Goal: Task Accomplishment & Management: Use online tool/utility

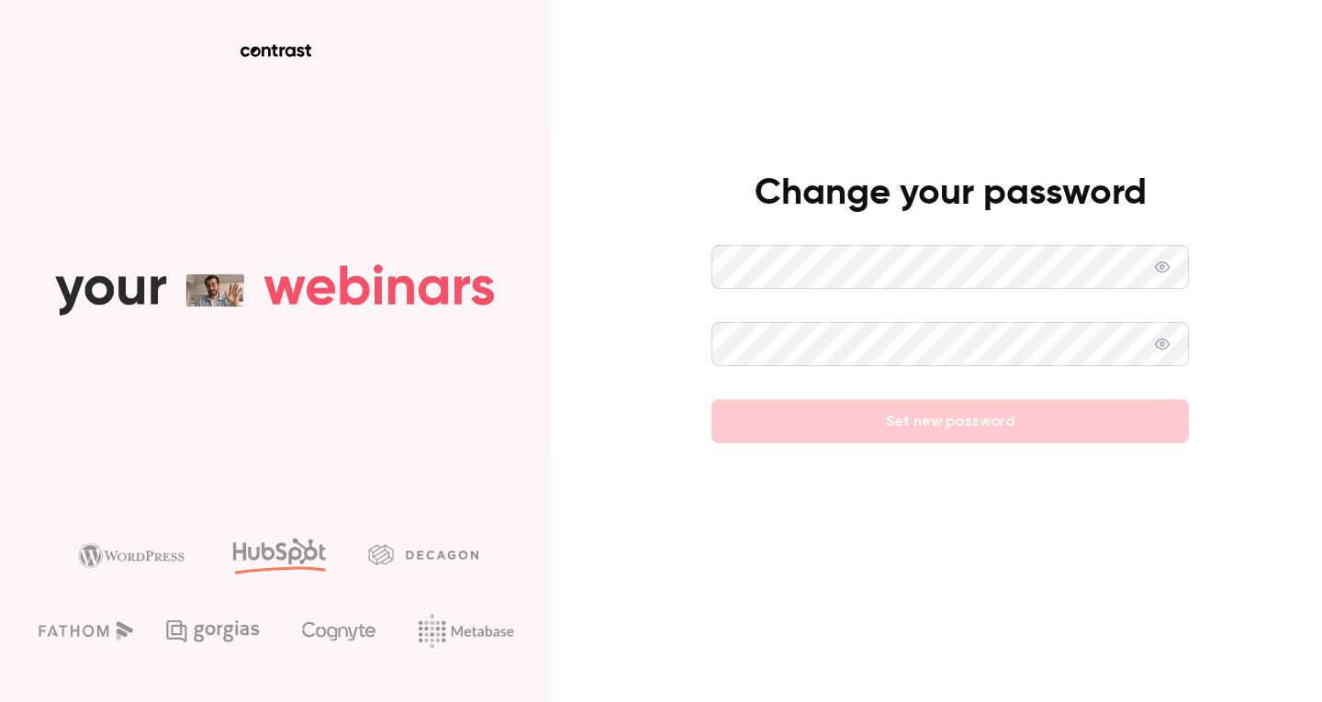
click at [1164, 271] on icon at bounding box center [1162, 267] width 15 height 11
click at [648, 249] on div "Change your password Set new password" at bounding box center [661, 351] width 1322 height 702
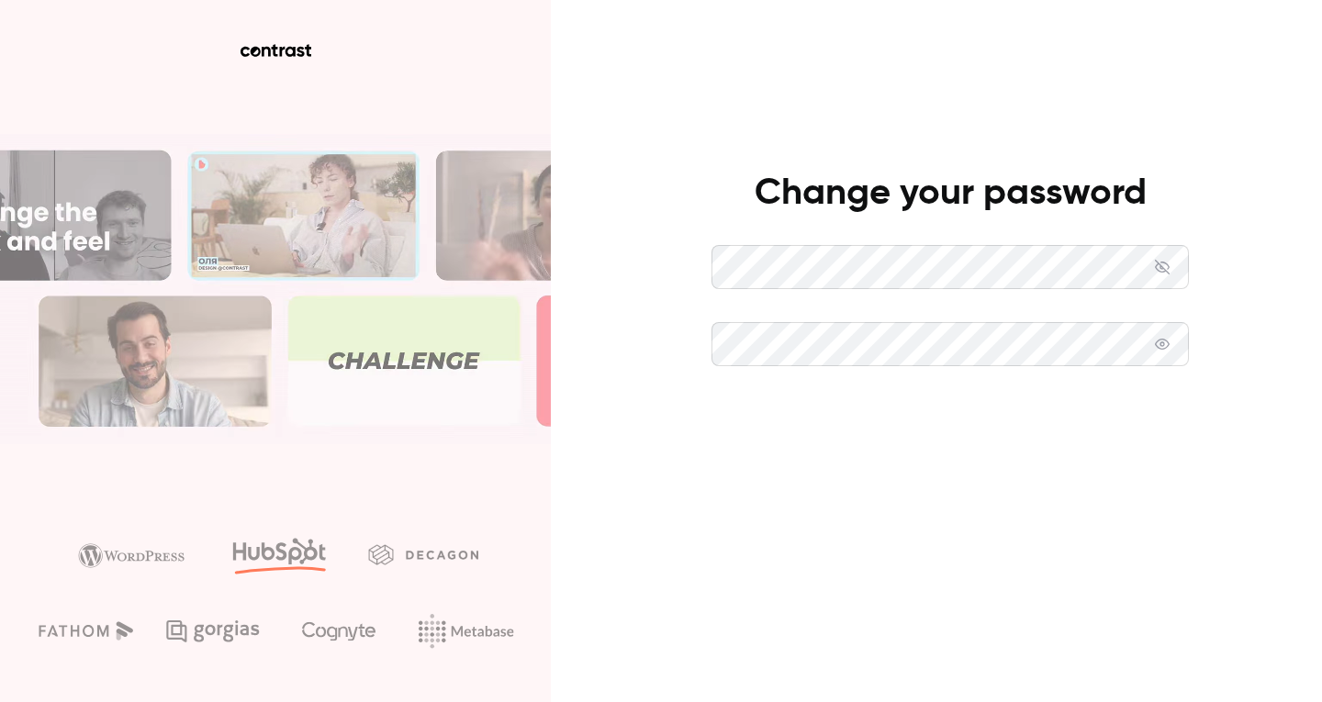
click at [923, 420] on button "Set new password" at bounding box center [950, 421] width 477 height 44
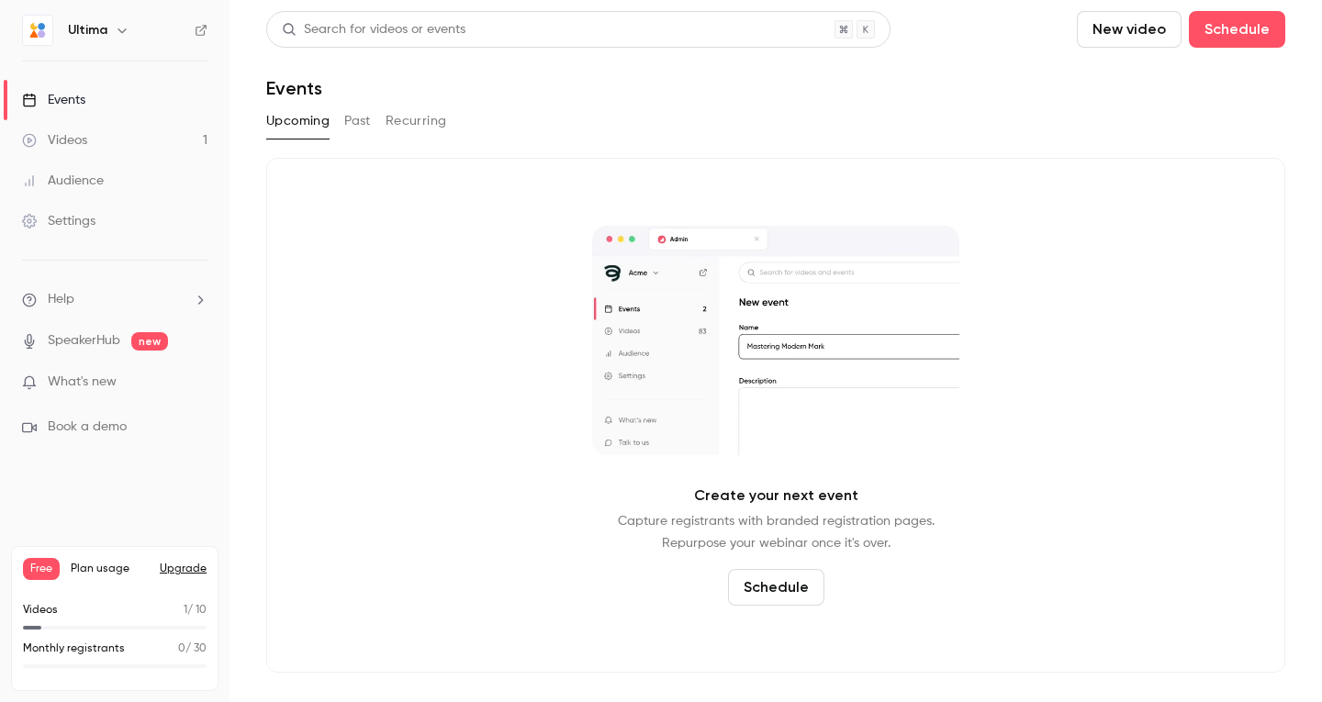
click at [79, 134] on div "Videos" at bounding box center [54, 140] width 65 height 18
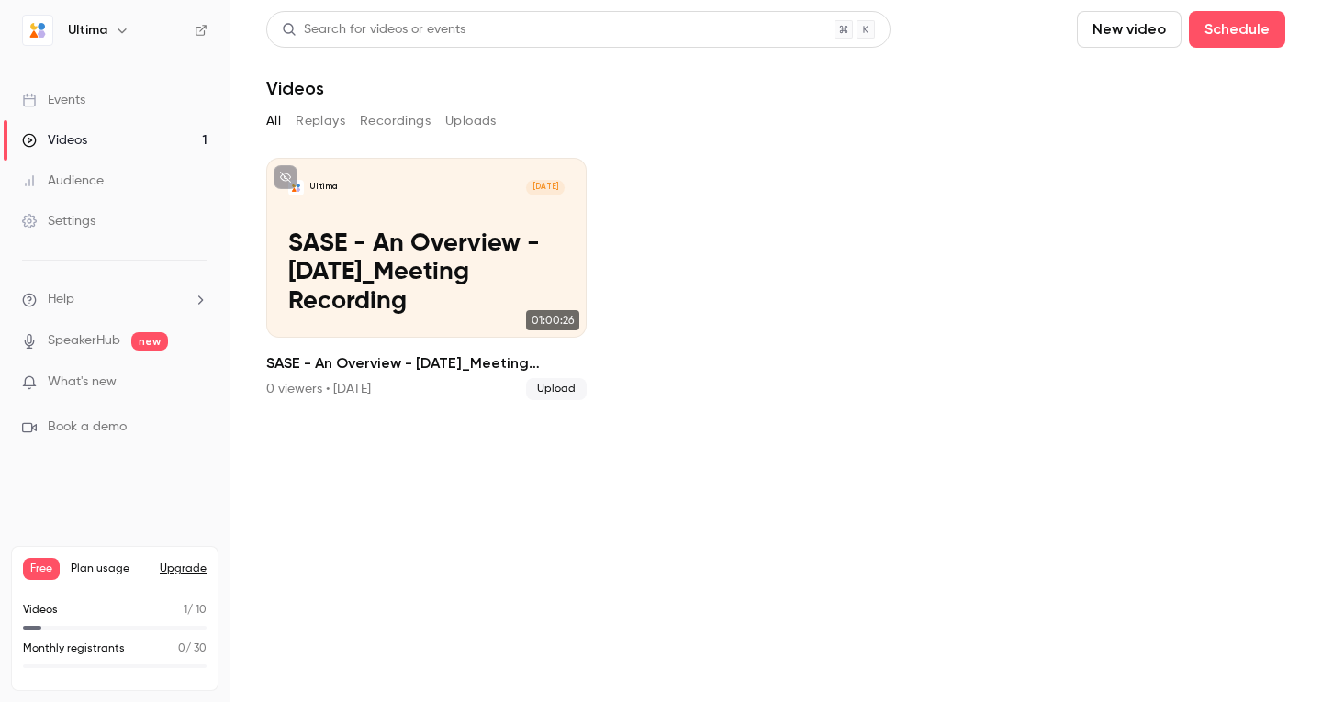
click at [314, 126] on button "Replays" at bounding box center [321, 121] width 50 height 29
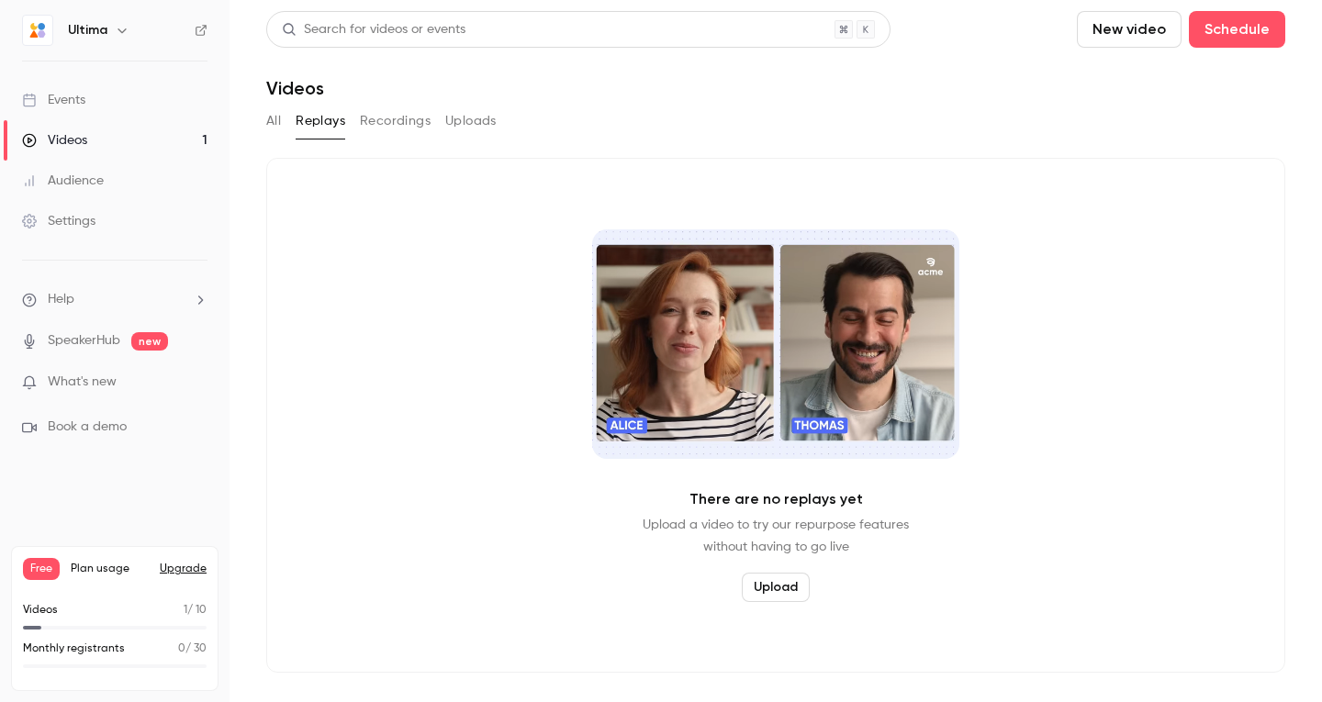
click at [288, 126] on div "All Replays Recordings Uploads" at bounding box center [775, 121] width 1019 height 29
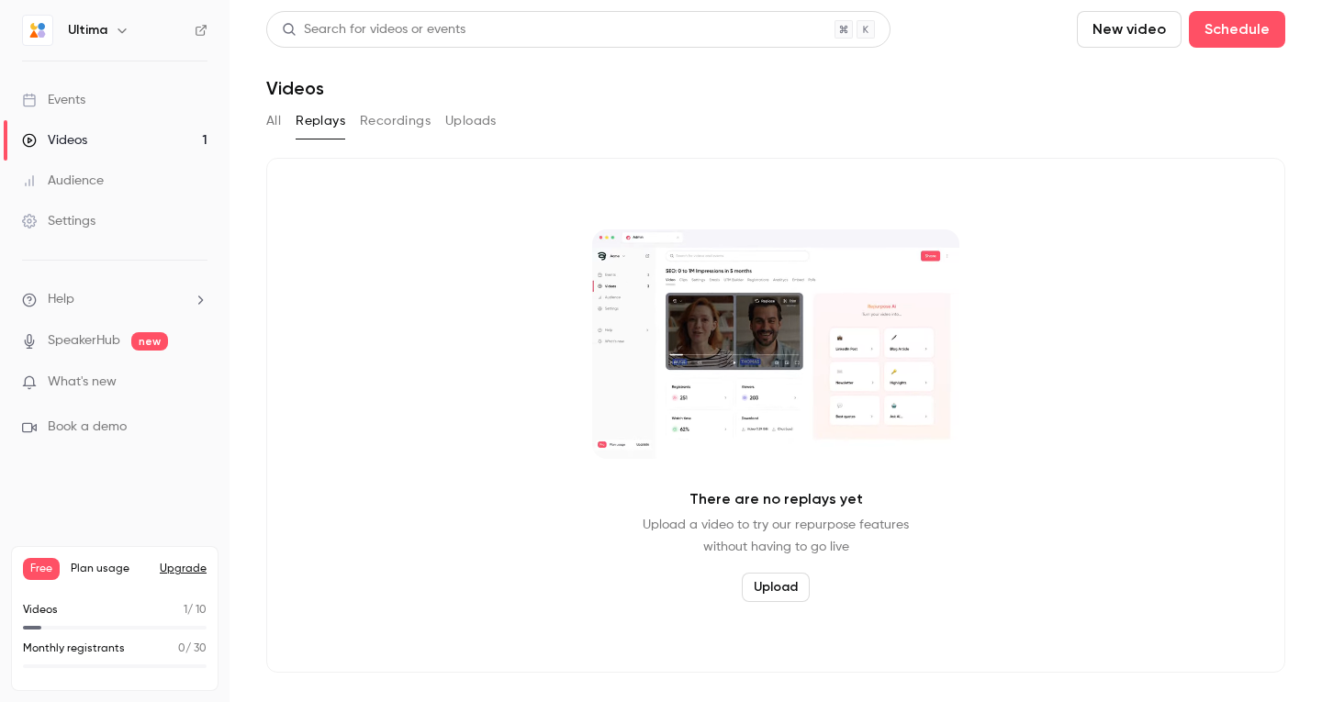
click at [263, 126] on main "Search for videos or events New video Schedule Videos All Replays Recordings Up…" at bounding box center [776, 351] width 1093 height 702
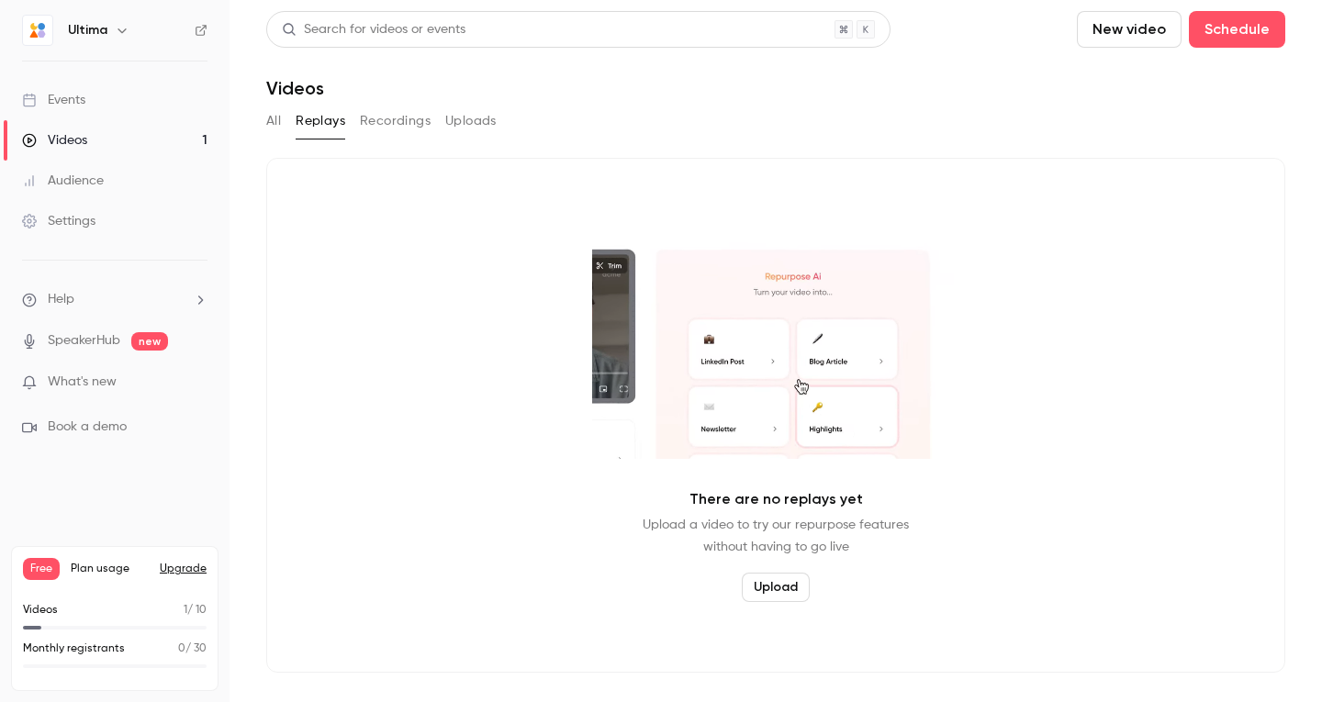
click at [273, 127] on button "All" at bounding box center [273, 121] width 15 height 29
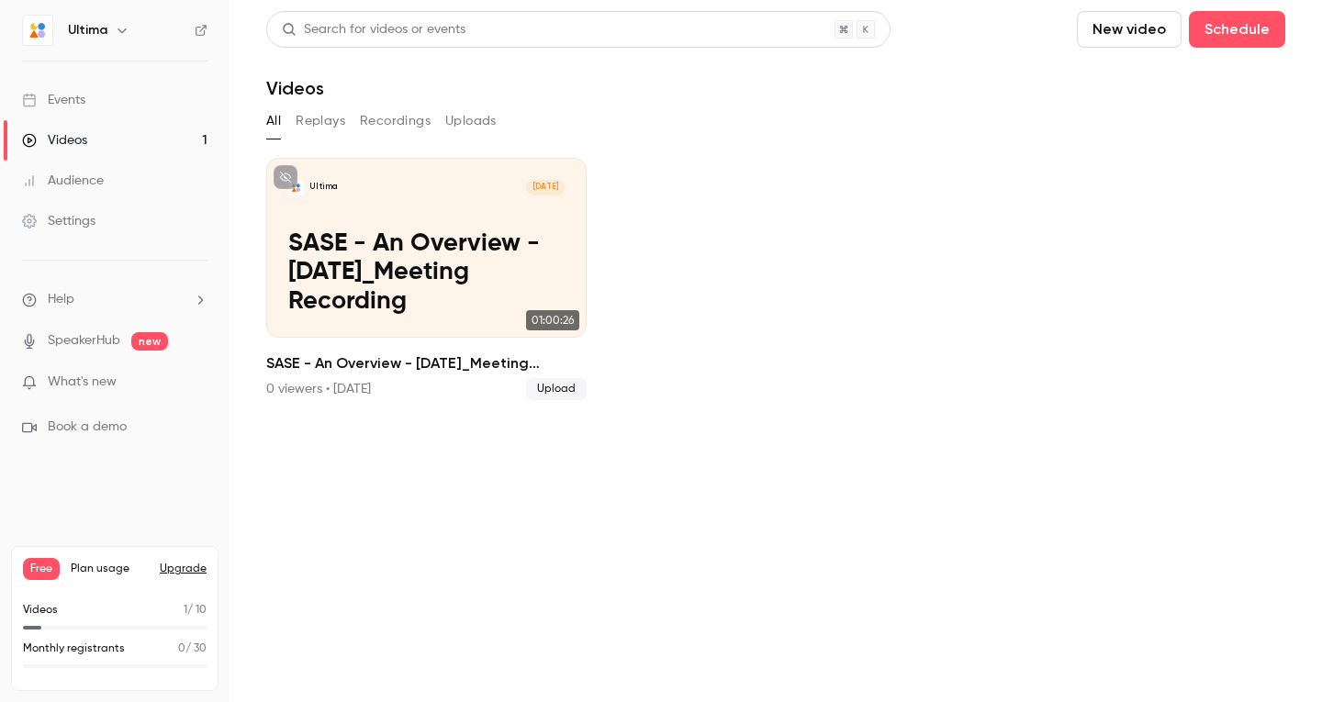
click at [1126, 13] on button "New video" at bounding box center [1129, 29] width 105 height 37
click at [1178, 135] on div "Upload" at bounding box center [1197, 127] width 140 height 18
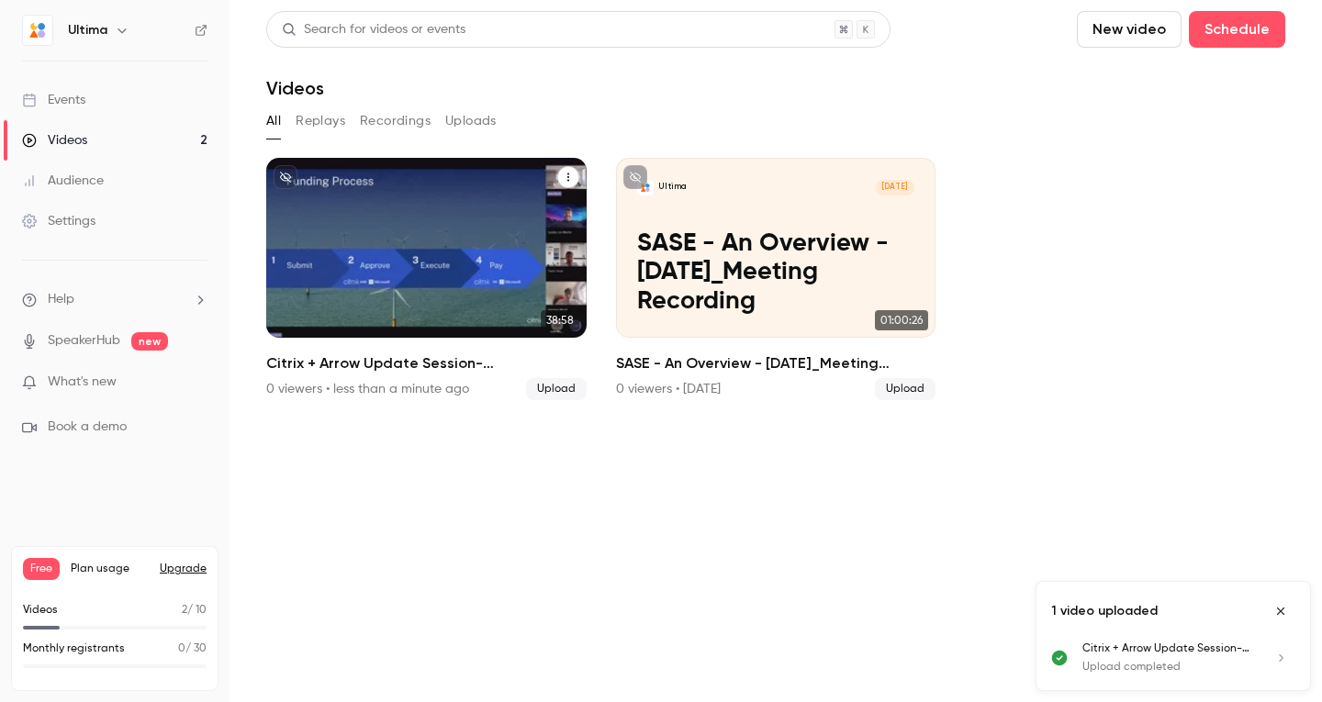
click at [515, 364] on h2 "Citrix + Arrow Update Session-20250815_110402-Meeting Recording" at bounding box center [426, 364] width 320 height 22
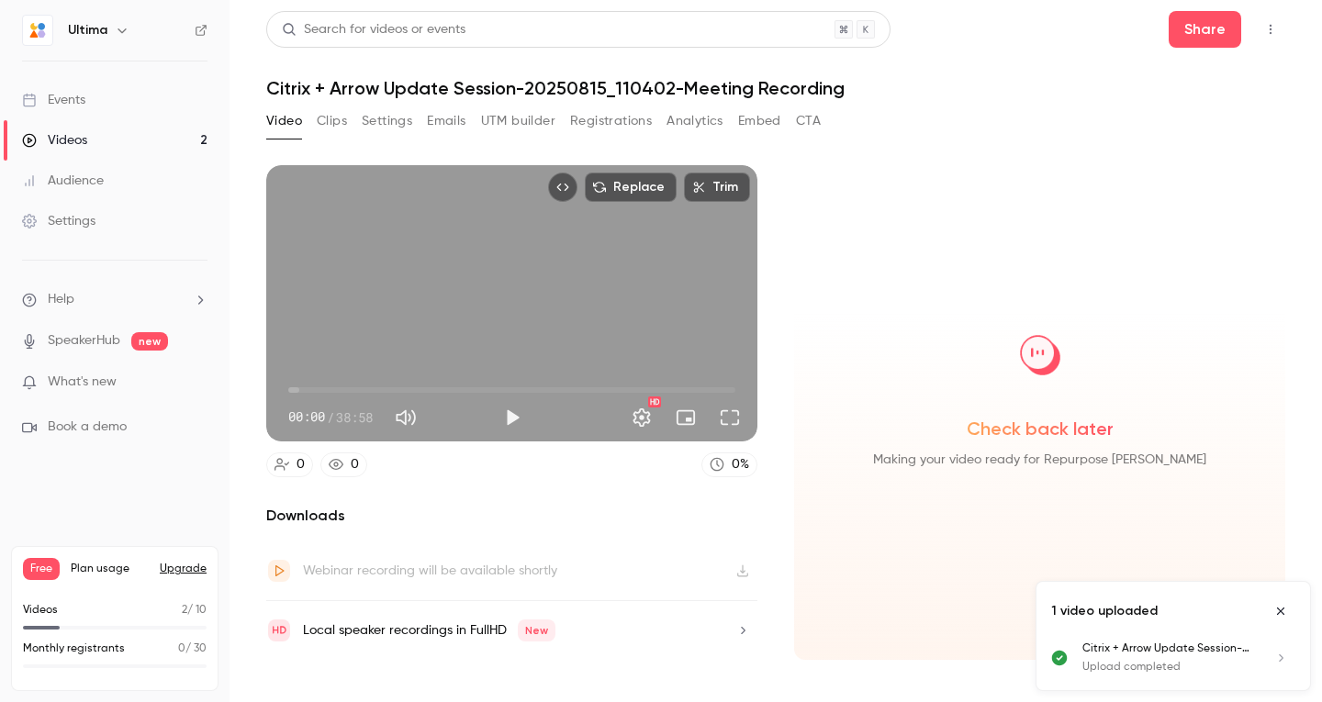
click at [1274, 605] on button "Close uploads list" at bounding box center [1280, 611] width 29 height 29
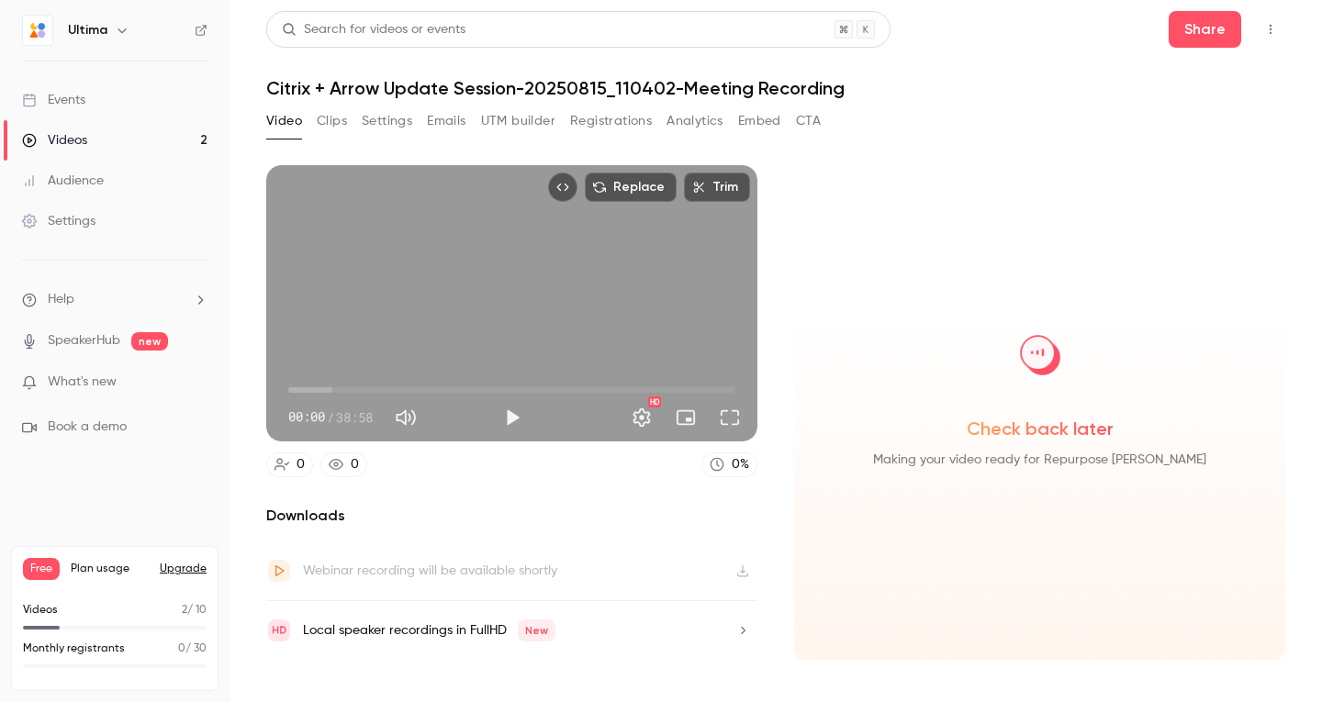
click at [343, 122] on button "Clips" at bounding box center [332, 121] width 30 height 29
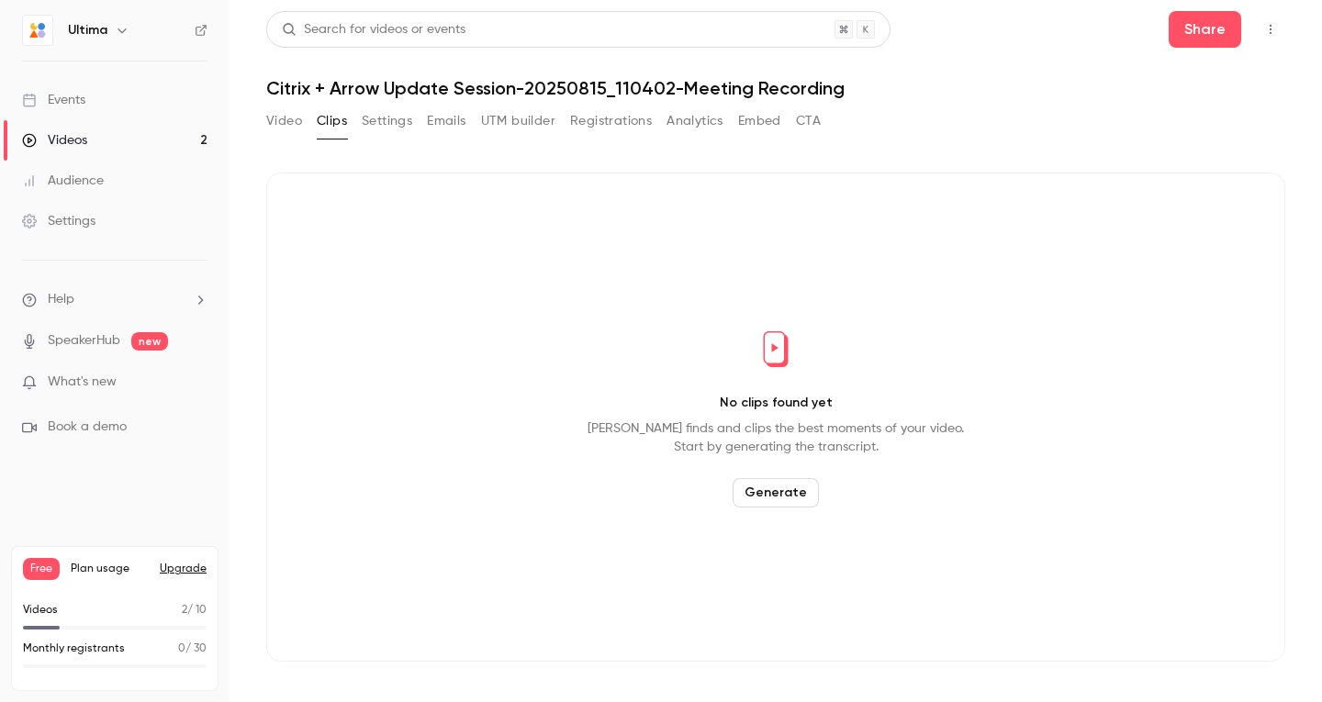
click at [372, 120] on button "Settings" at bounding box center [387, 121] width 50 height 29
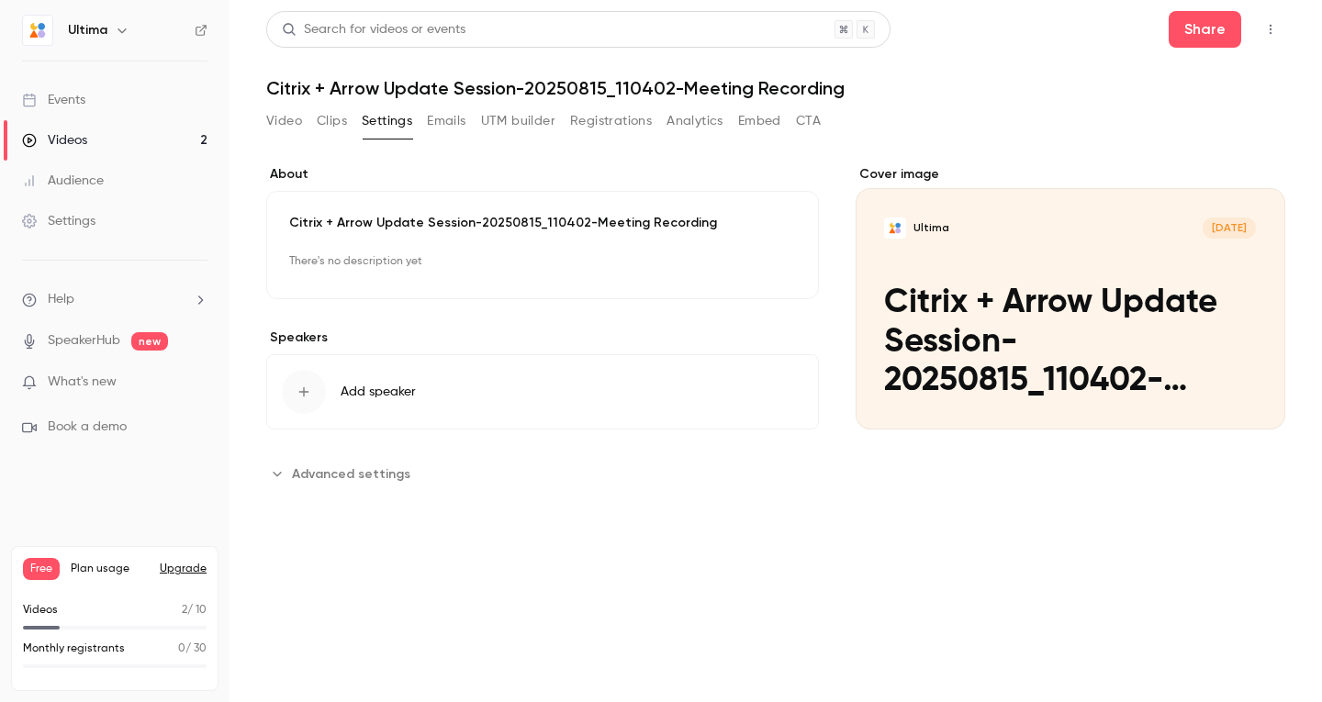
click at [288, 123] on button "Video" at bounding box center [284, 121] width 36 height 29
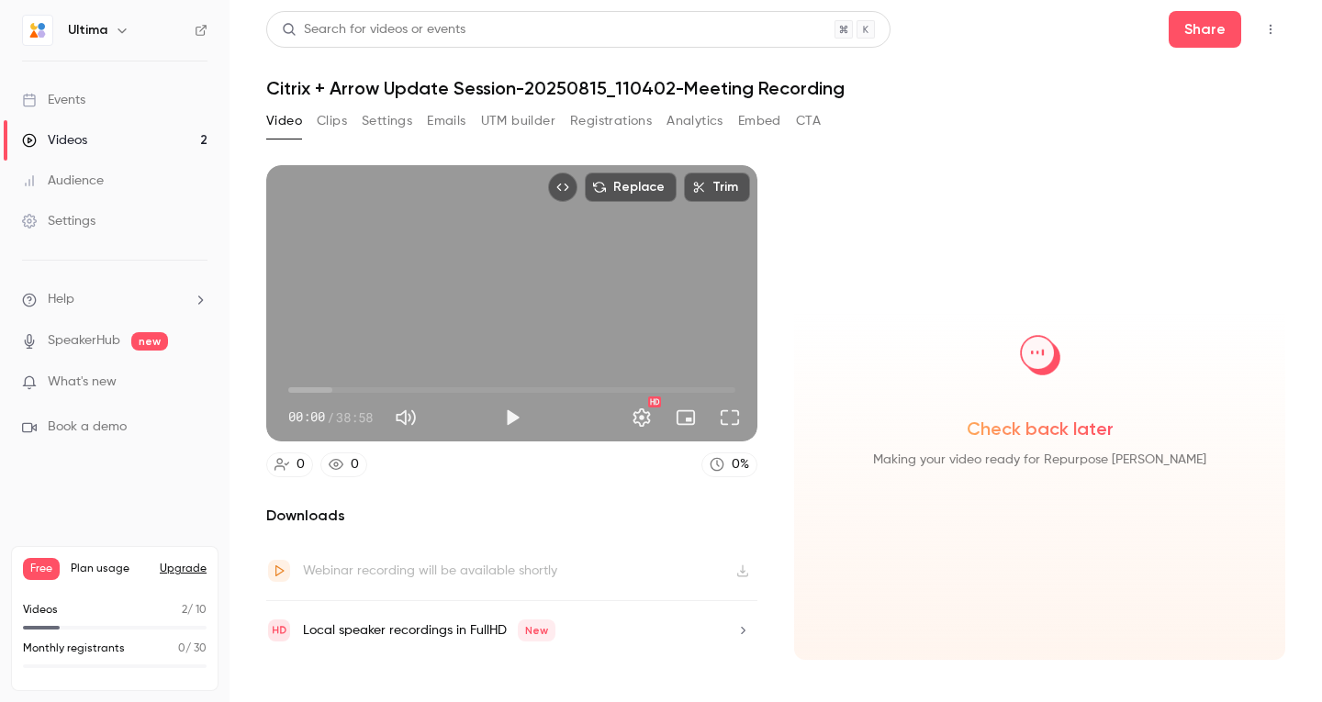
drag, startPoint x: 806, startPoint y: 409, endPoint x: 804, endPoint y: 506, distance: 97.3
click at [804, 506] on div "Check back later Making your video ready for Repurpose [PERSON_NAME]" at bounding box center [1039, 412] width 491 height 495
click at [335, 127] on button "Clips" at bounding box center [332, 121] width 30 height 29
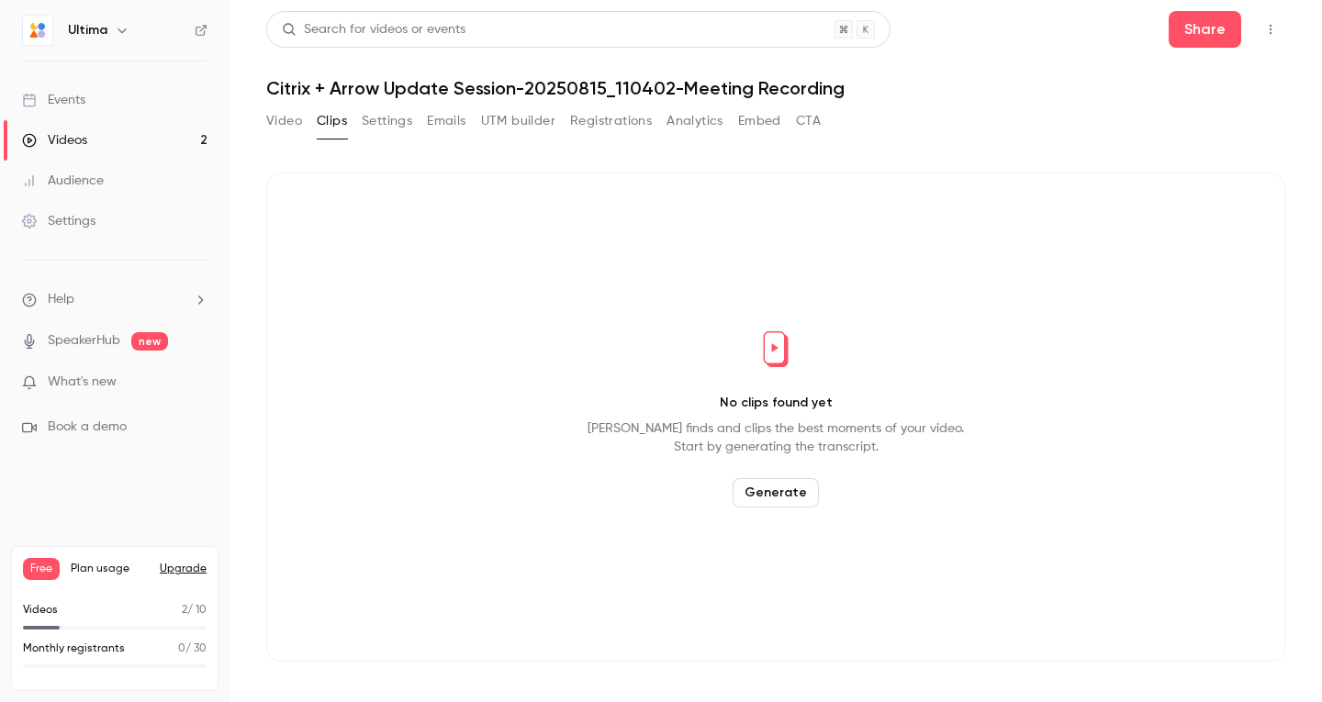
click at [792, 496] on button "Generate" at bounding box center [776, 492] width 86 height 29
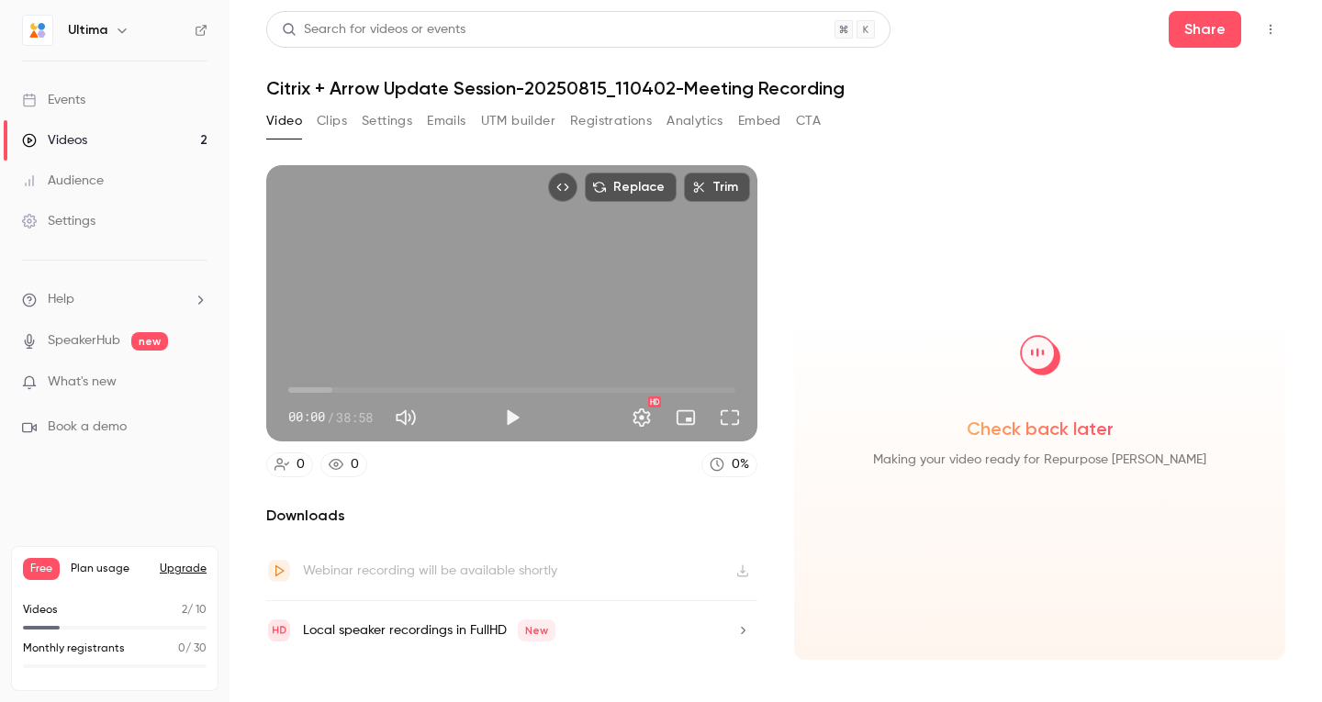
click at [787, 503] on section "Replace Trim 00:00 00:00 / 38:58 HD 0 0 0 % Downloads Webinar recording will be…" at bounding box center [775, 410] width 1019 height 491
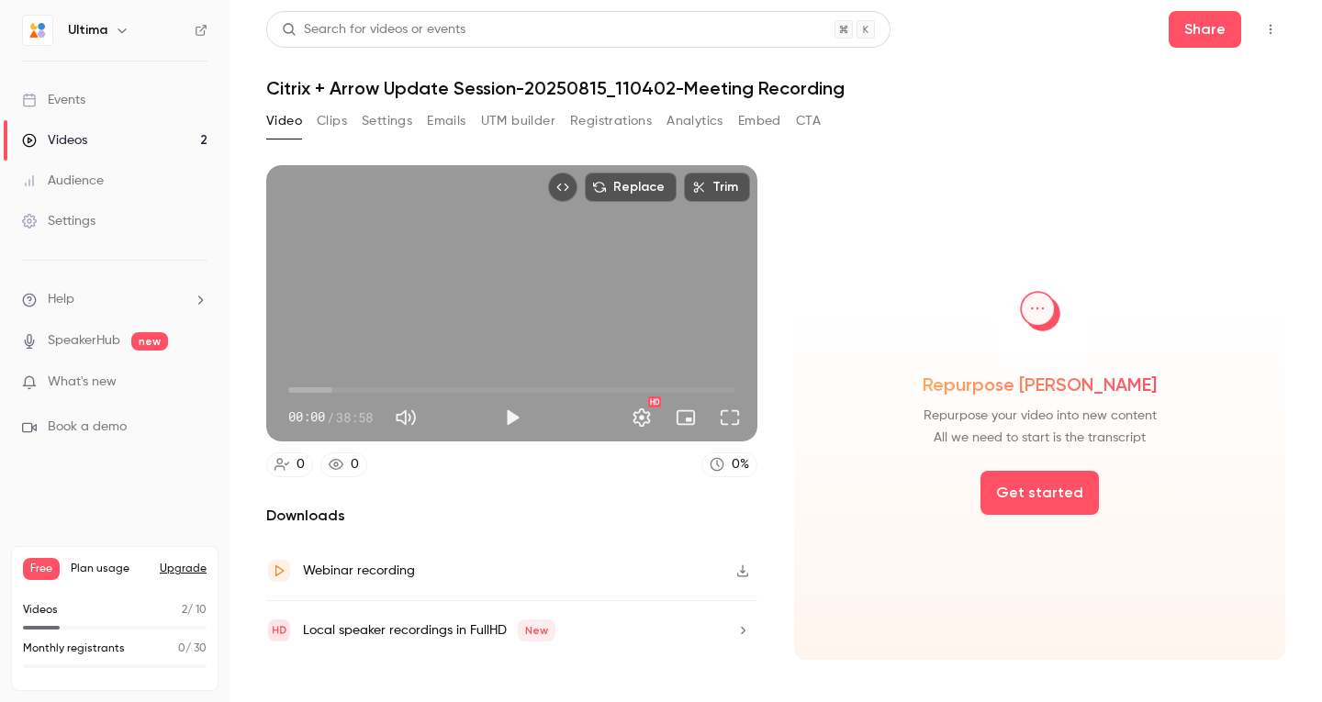
drag, startPoint x: 982, startPoint y: 450, endPoint x: 995, endPoint y: 454, distance: 14.5
click at [982, 450] on div "Repurpose [PERSON_NAME] Repurpose your video into new content All we need to st…" at bounding box center [1039, 412] width 491 height 495
click at [1105, 494] on div "Repurpose [PERSON_NAME] Repurpose your video into new content All we need to st…" at bounding box center [1039, 412] width 491 height 495
click at [1051, 491] on button "Get started" at bounding box center [1040, 493] width 118 height 44
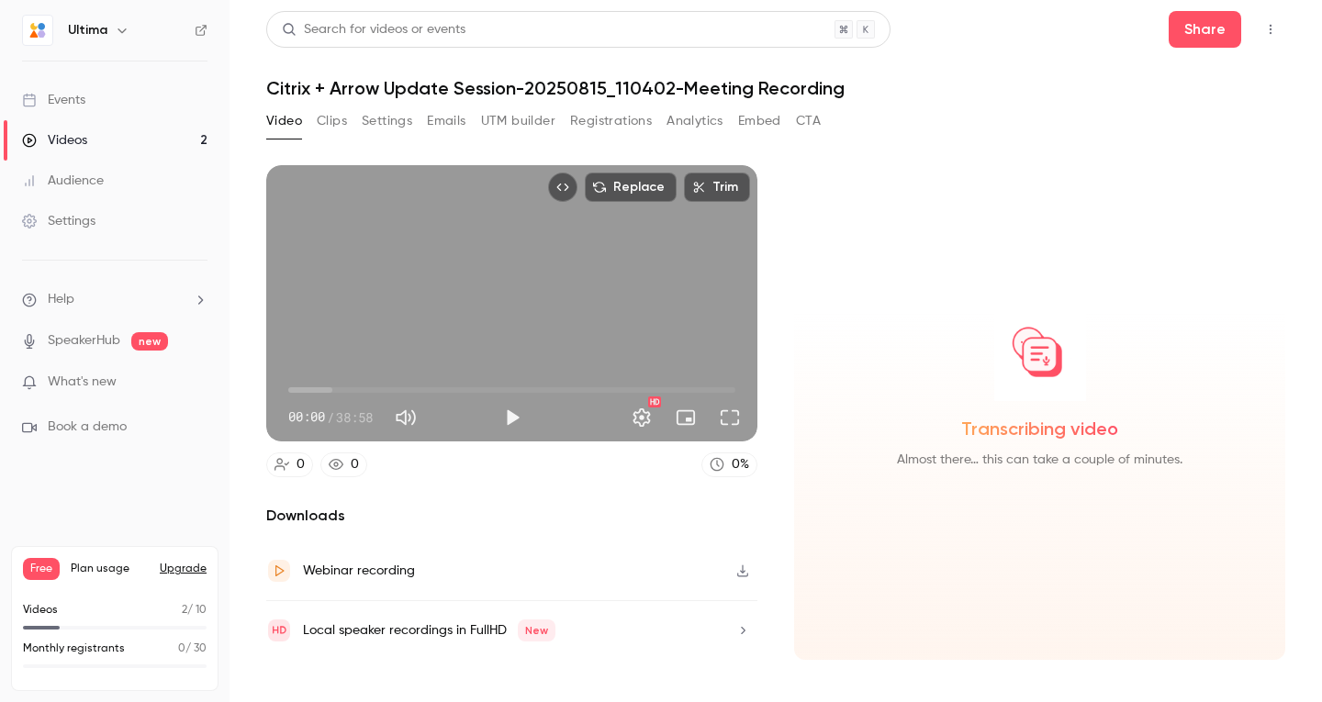
drag, startPoint x: 789, startPoint y: 145, endPoint x: 1305, endPoint y: 400, distance: 575.7
click at [1312, 400] on main "Search for videos or events Share Citrix + Arrow Update Session-20250815_110402…" at bounding box center [776, 351] width 1093 height 702
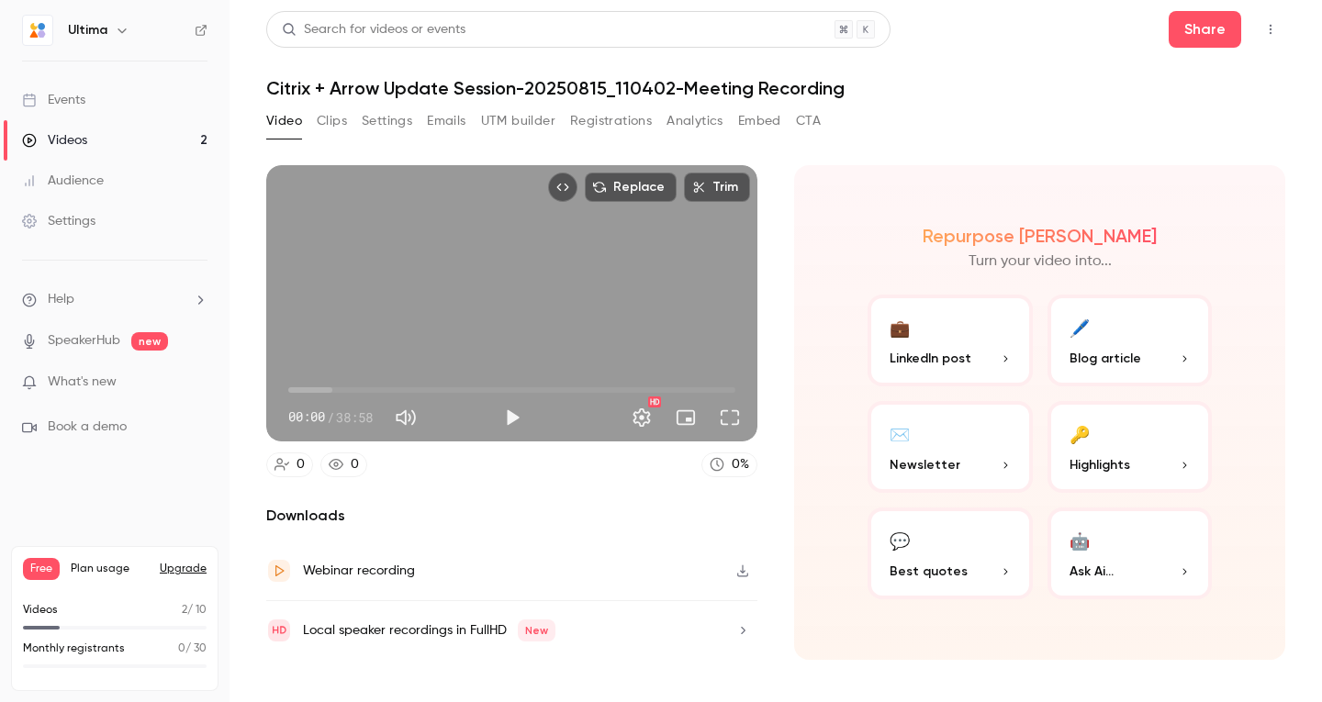
click at [1115, 335] on button "🖊️ Blog article" at bounding box center [1130, 341] width 165 height 92
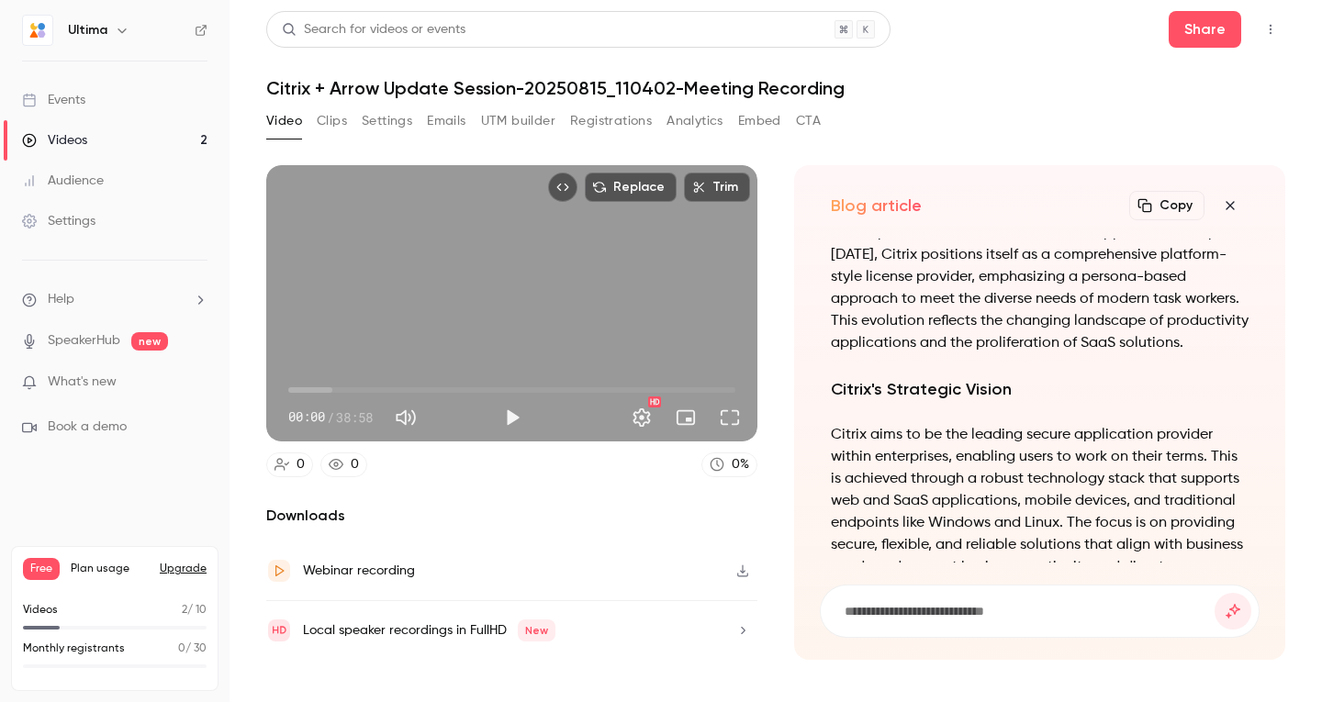
scroll to position [-1310, 0]
